Goal: Navigation & Orientation: Find specific page/section

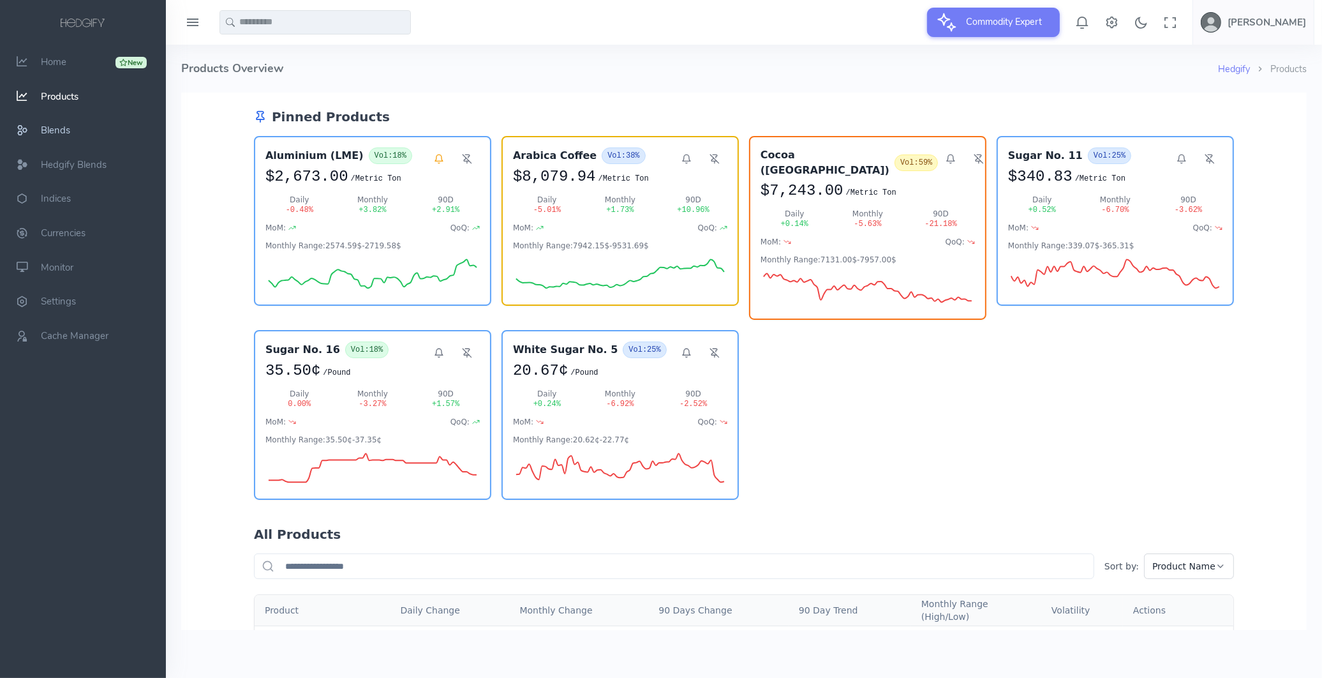
click at [62, 128] on span "Blends" at bounding box center [55, 130] width 29 height 13
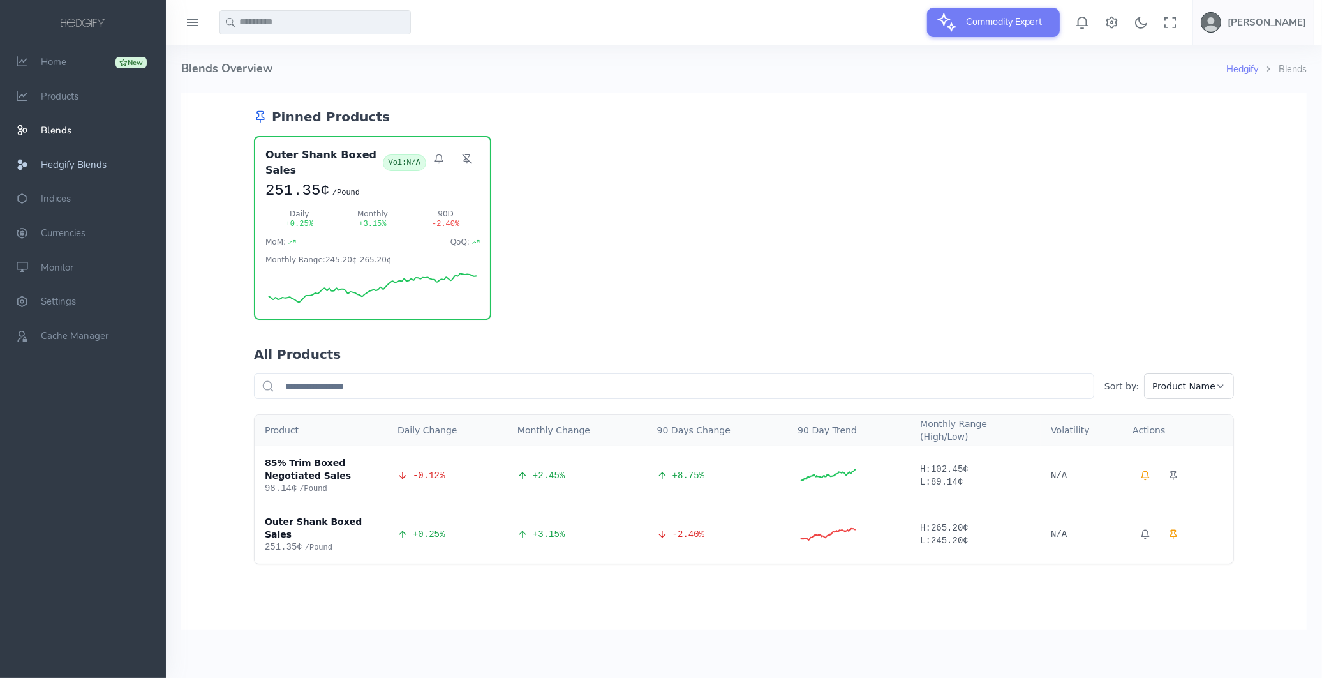
click at [69, 165] on span "Hedgify Blends" at bounding box center [74, 164] width 66 height 13
click at [64, 202] on span "Indices" at bounding box center [56, 199] width 30 height 13
